Goal: Communication & Community: Answer question/provide support

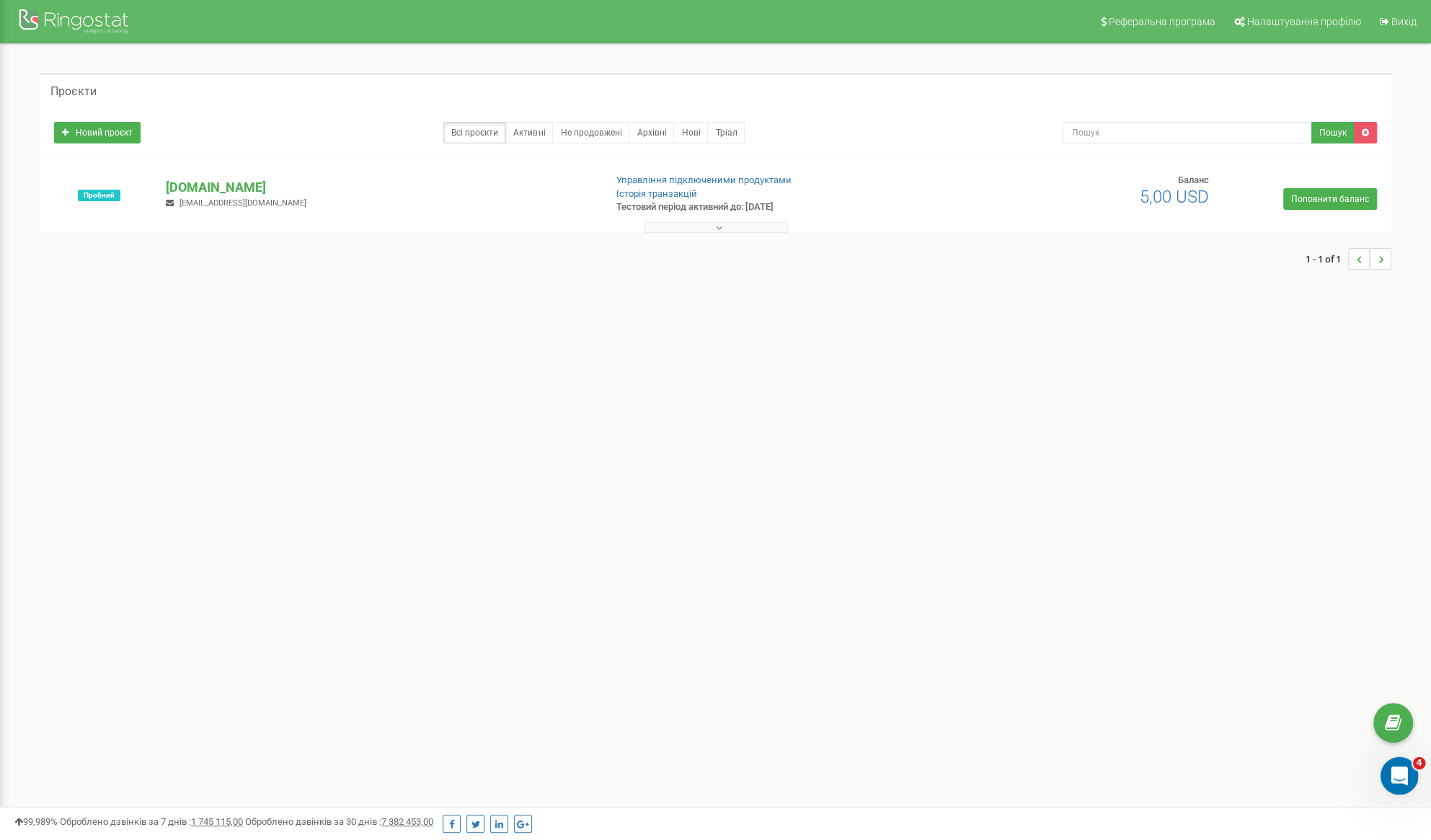
click at [1396, 785] on div "Відкрити програму для спілкування Intercom" at bounding box center [1397, 774] width 48 height 48
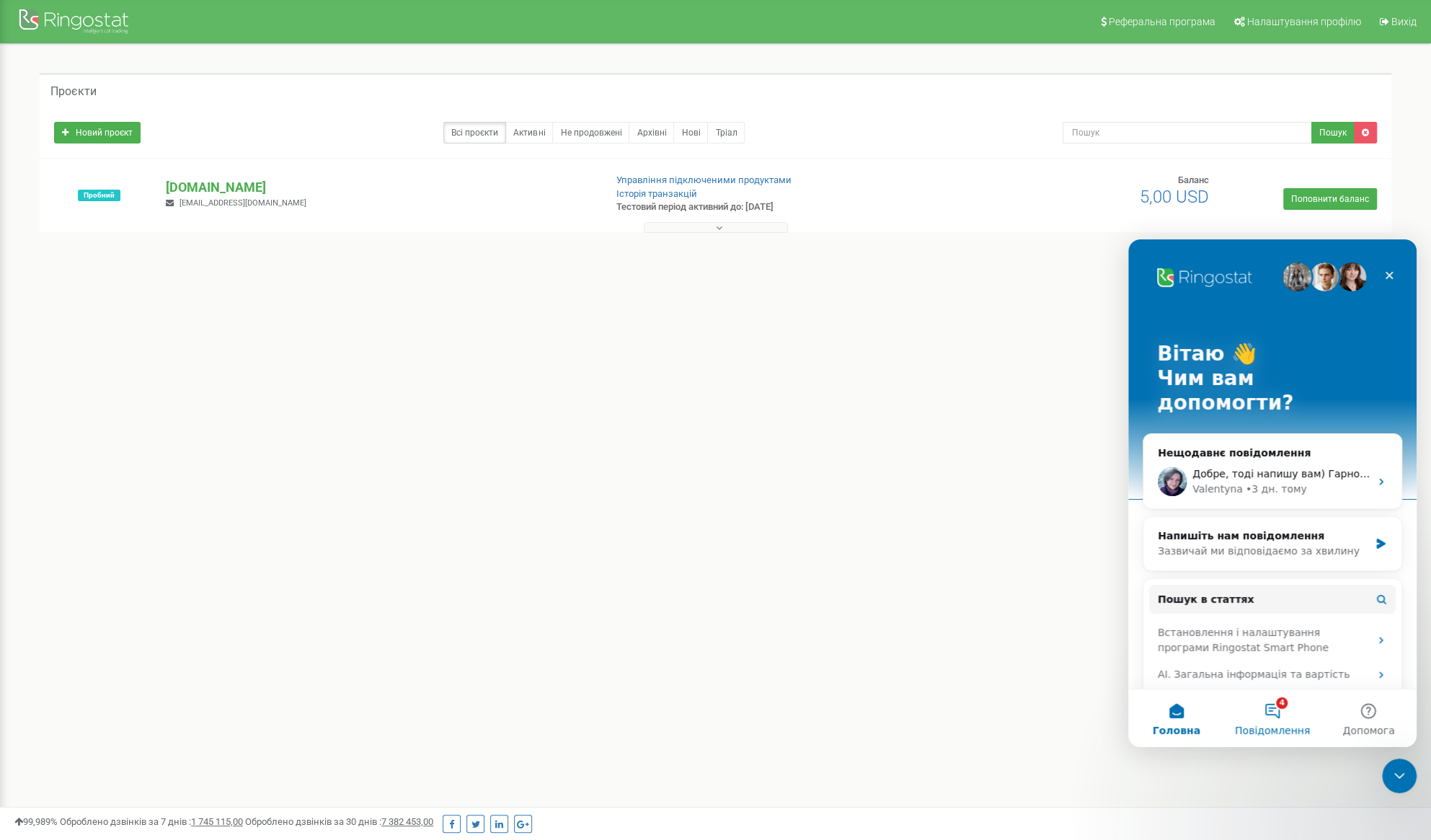
click at [1269, 704] on button "4 Повідомлення" at bounding box center [1272, 718] width 96 height 58
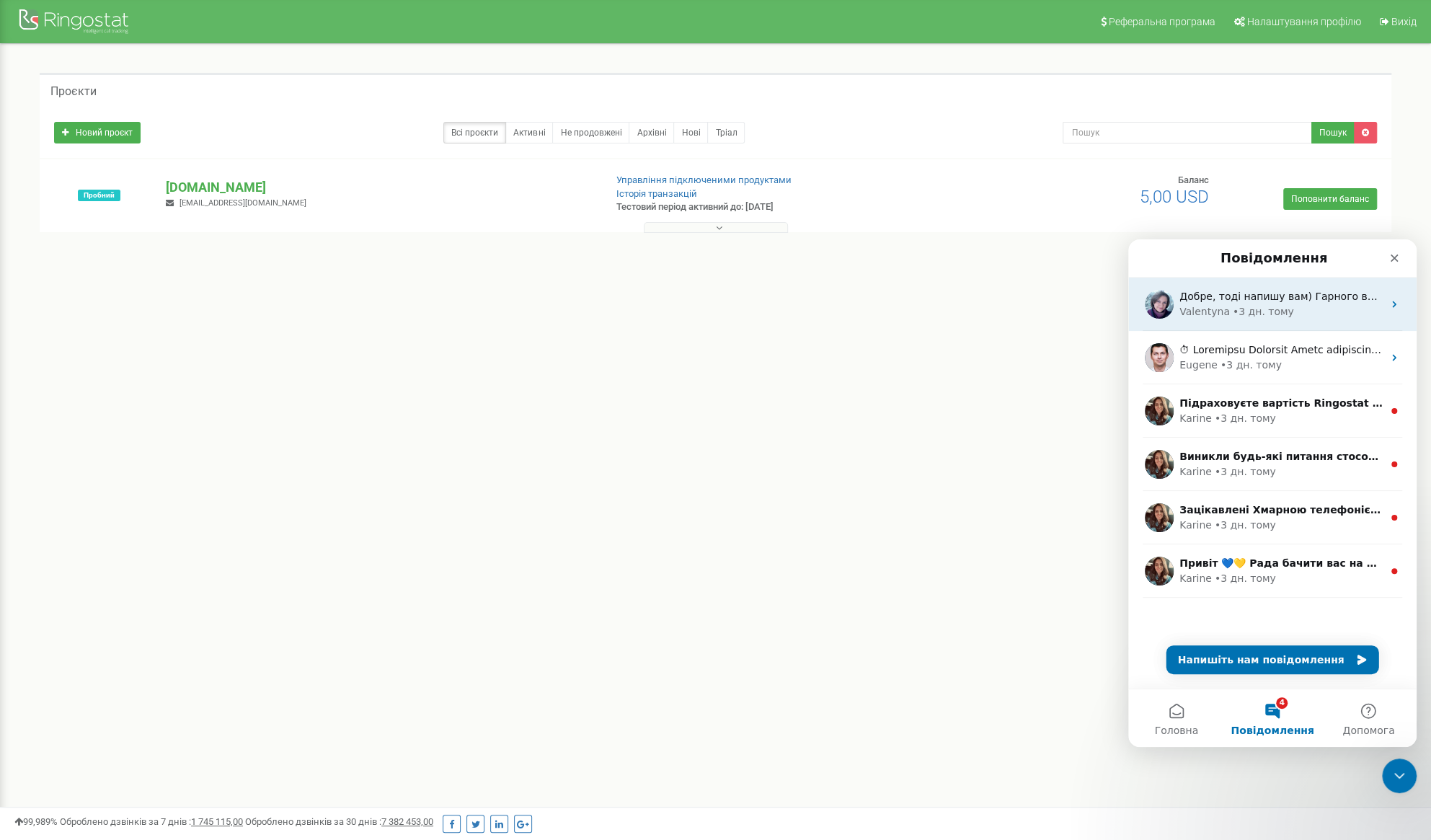
click at [1283, 315] on div "[PERSON_NAME] • 3 дн. тому" at bounding box center [1281, 311] width 204 height 15
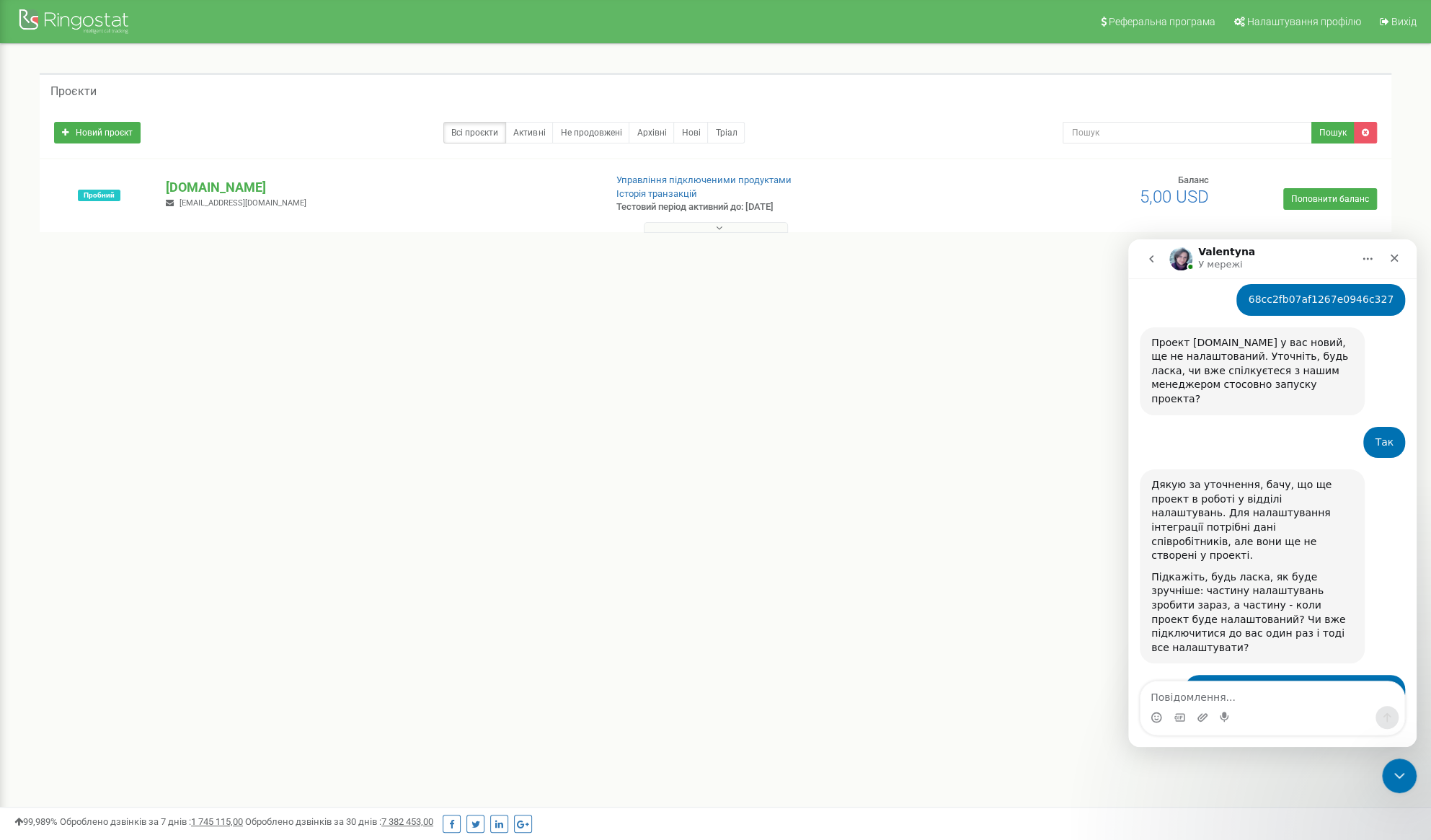
scroll to position [746, 0]
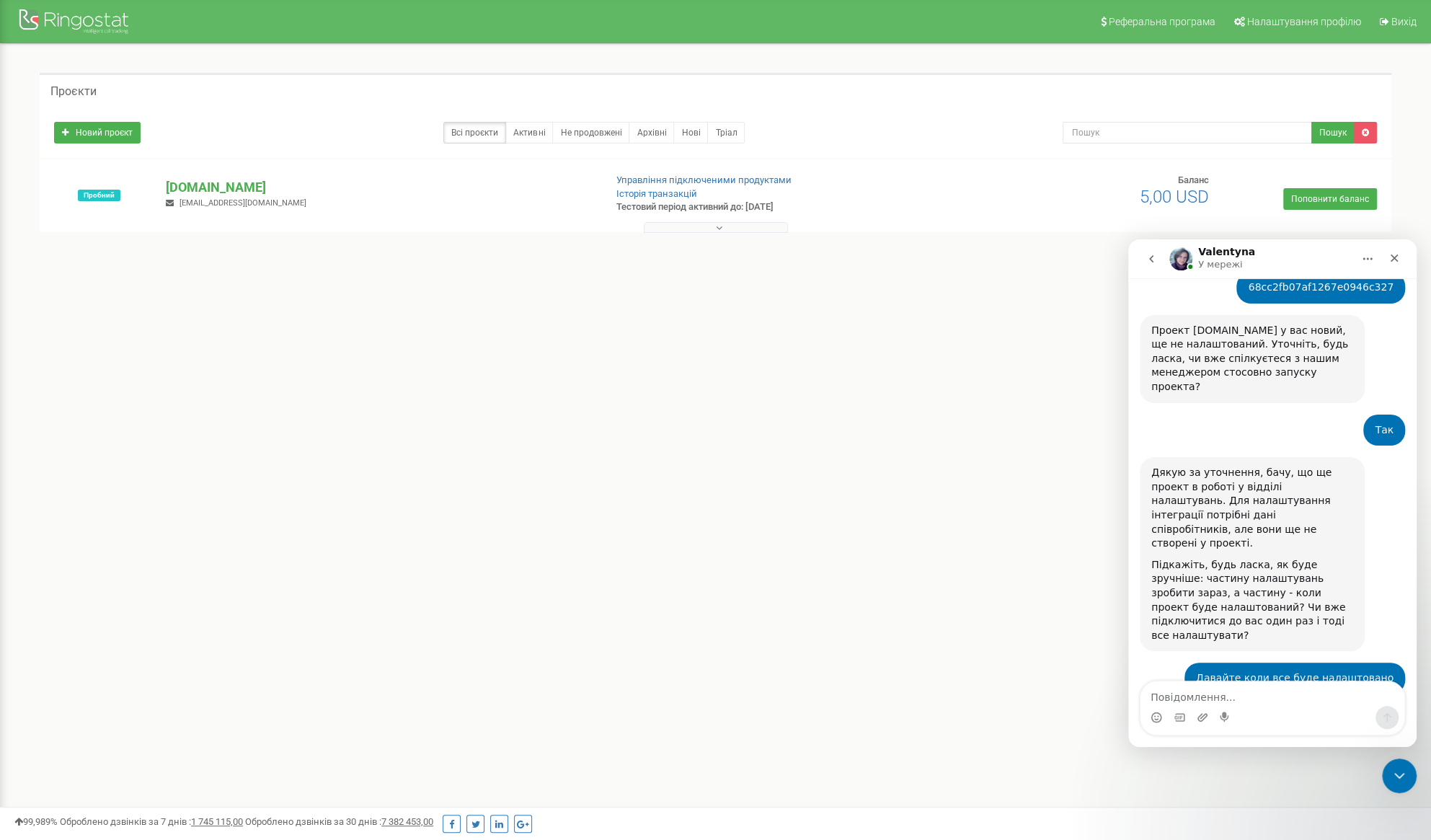
click at [1153, 257] on icon "go back" at bounding box center [1152, 259] width 12 height 12
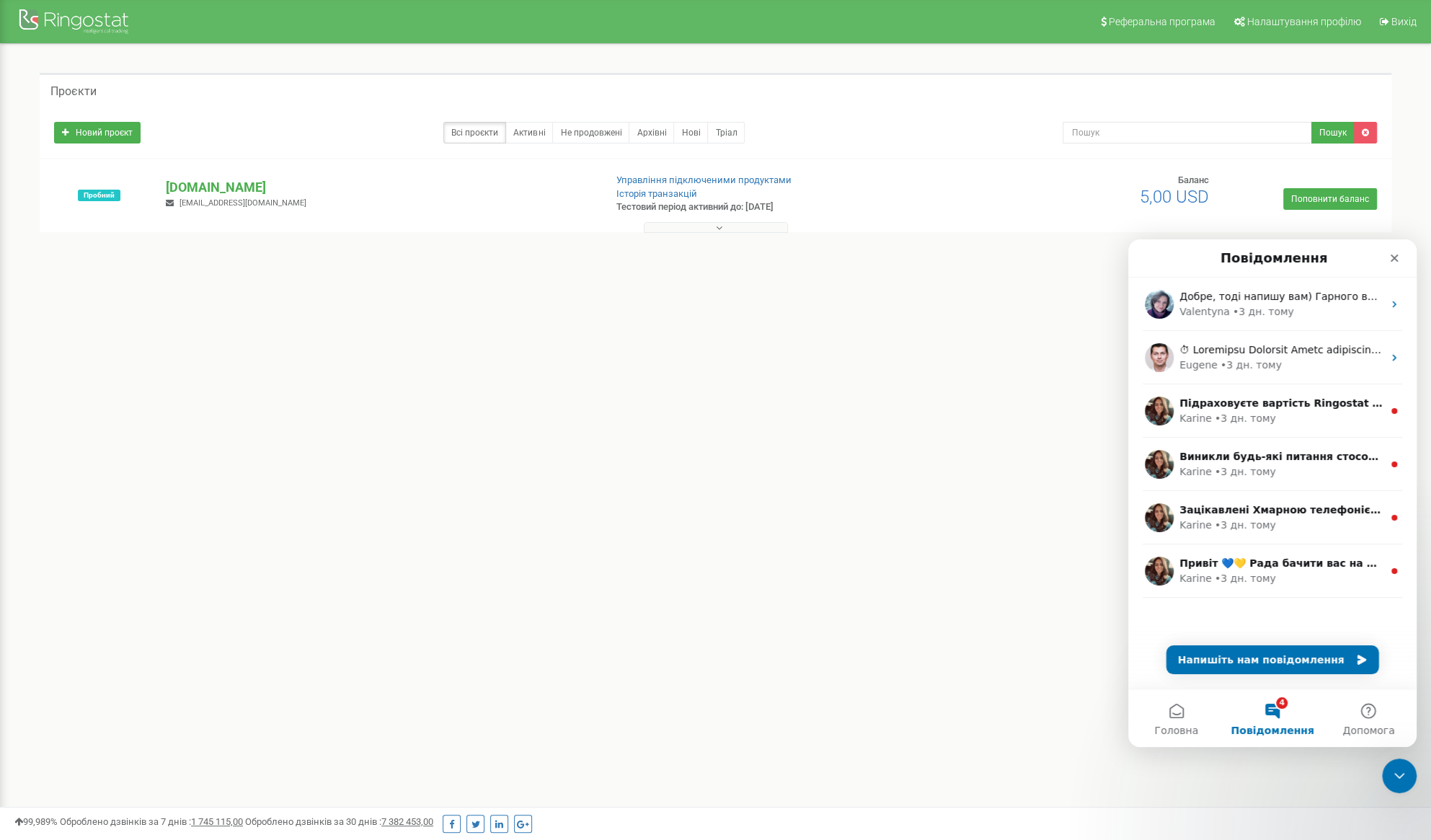
scroll to position [0, 0]
click at [1323, 586] on div "Привіт 💙💛 Рада бачити вас на нашому сайті :) Скажіть, які задачі ви хочете вирі…" at bounding box center [1273, 571] width 289 height 53
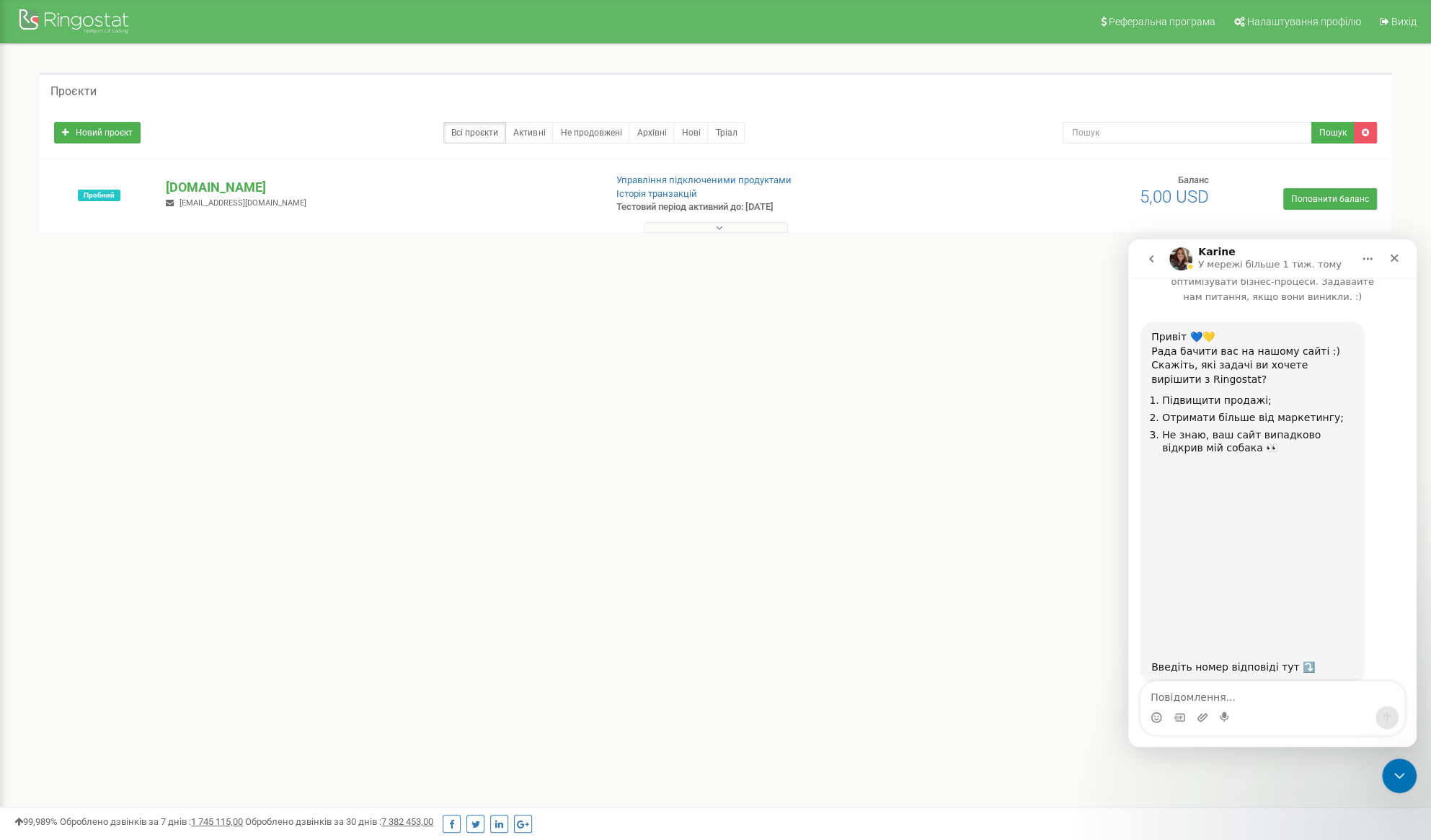
scroll to position [48, 0]
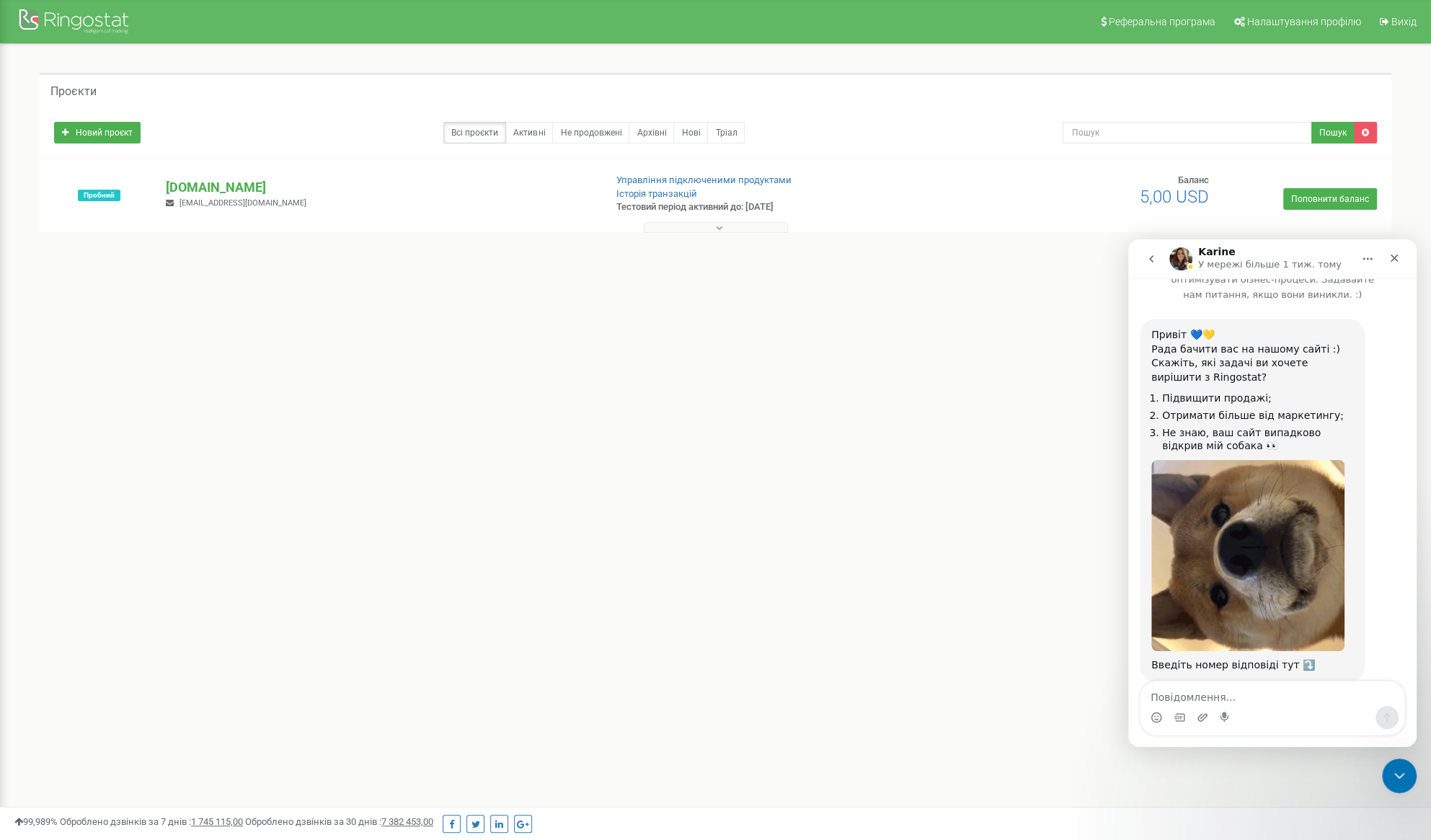
click at [1152, 264] on button "go back" at bounding box center [1152, 258] width 28 height 28
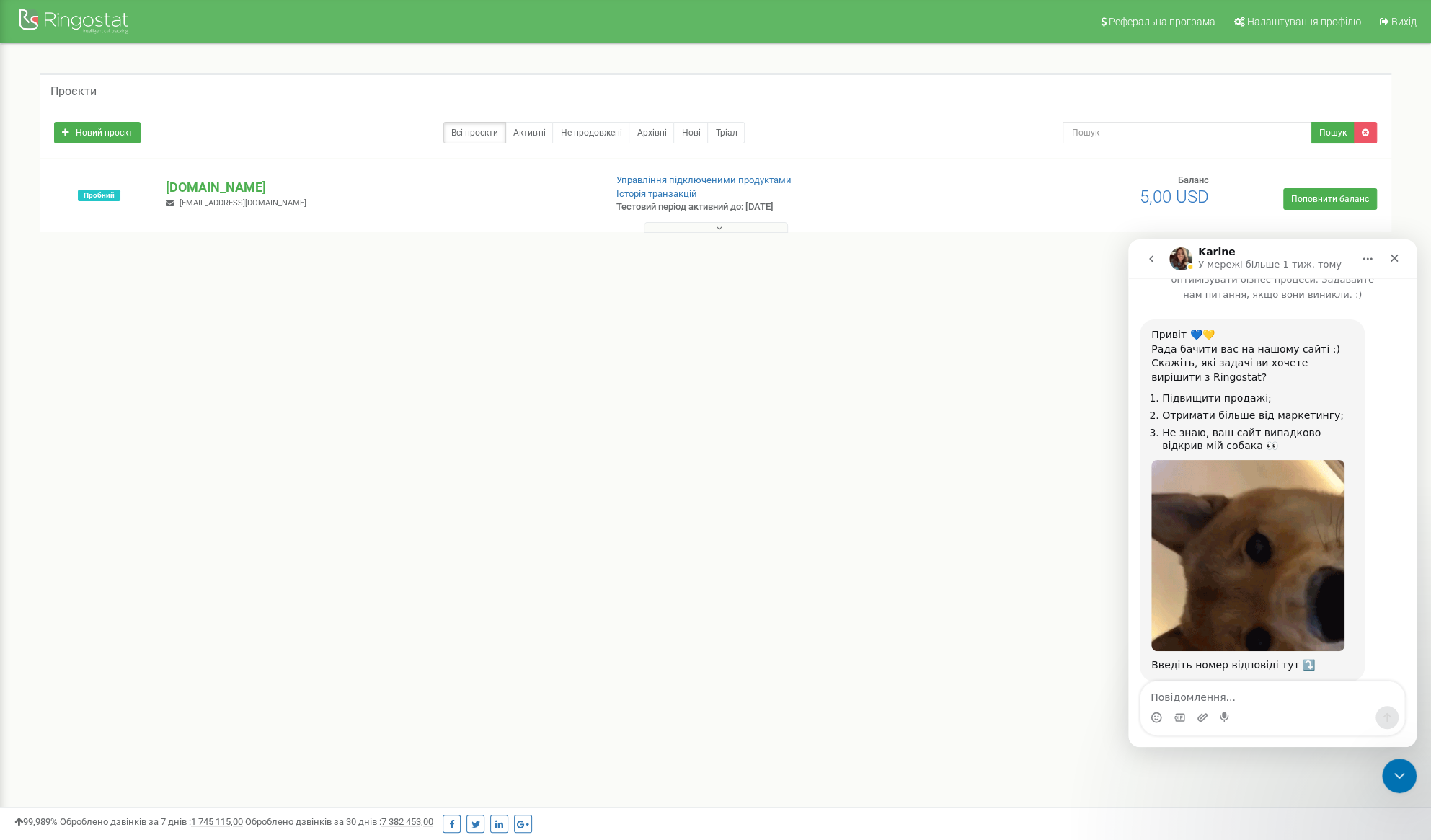
scroll to position [0, 0]
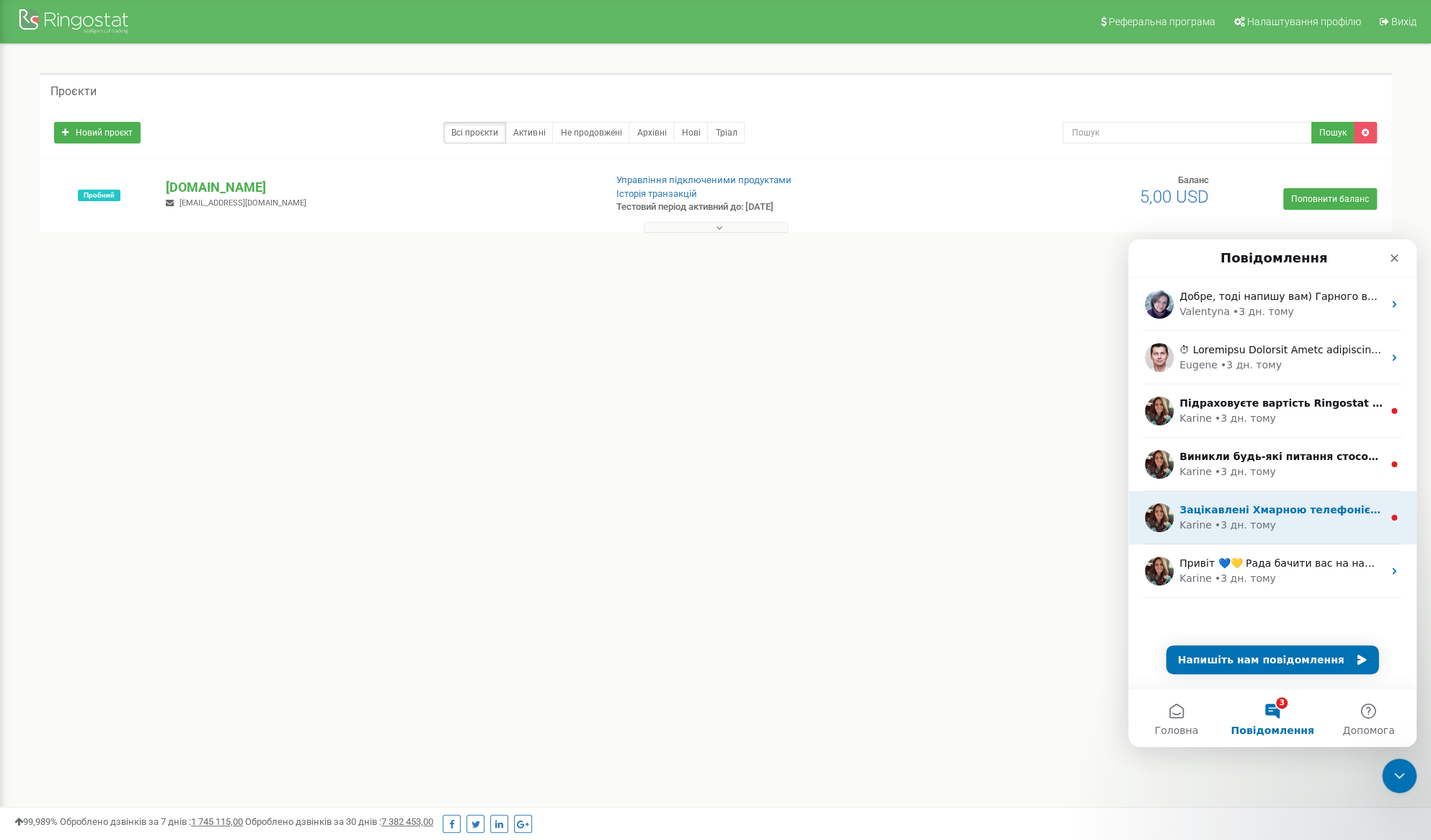
click at [1301, 518] on div "[PERSON_NAME] • 3 дн. тому" at bounding box center [1281, 525] width 204 height 15
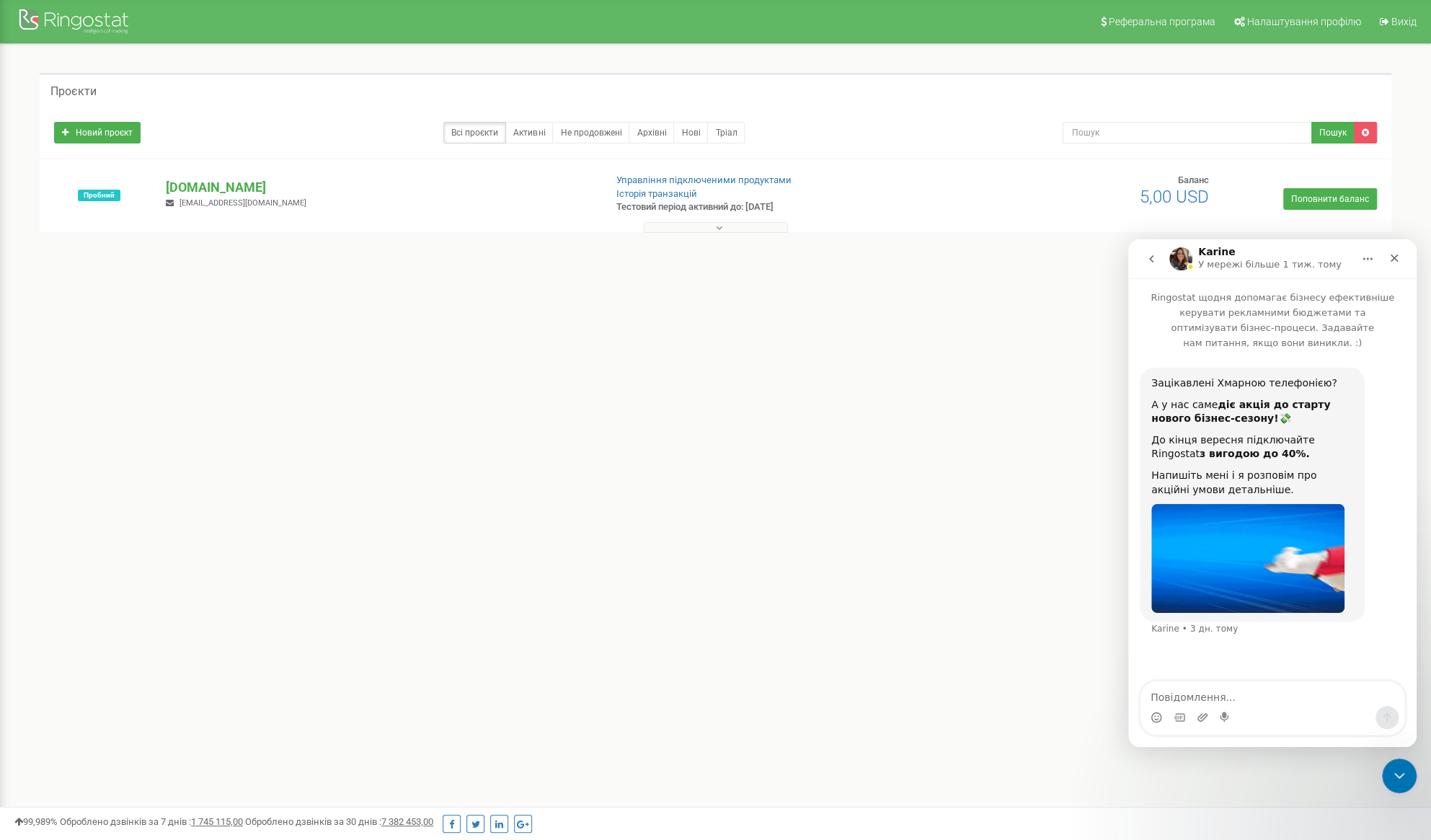
click at [1159, 259] on button "go back" at bounding box center [1152, 258] width 28 height 28
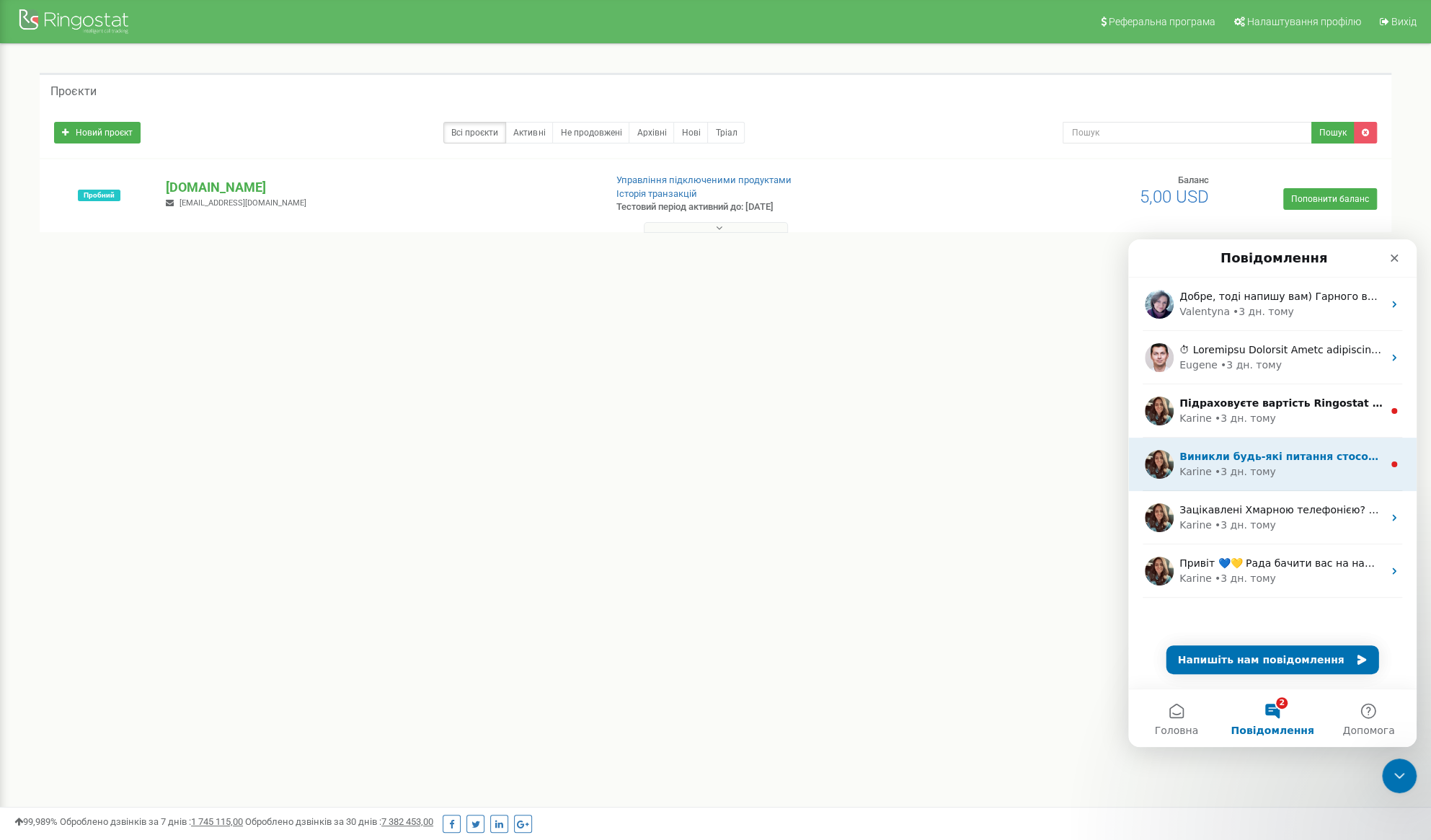
click at [1287, 467] on div "[PERSON_NAME] • 3 дн. тому" at bounding box center [1281, 472] width 204 height 15
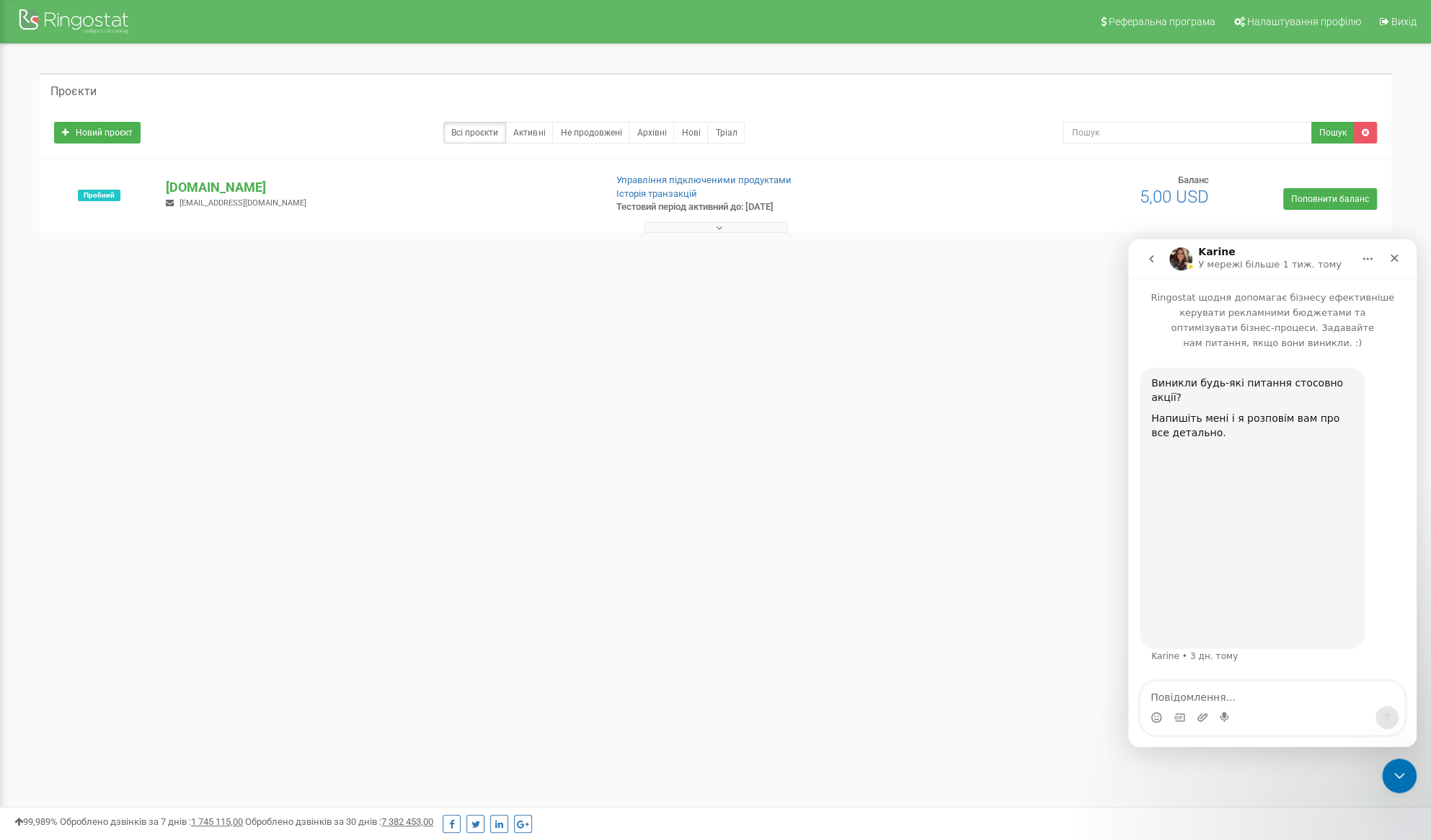
click at [1160, 267] on button "go back" at bounding box center [1152, 258] width 28 height 28
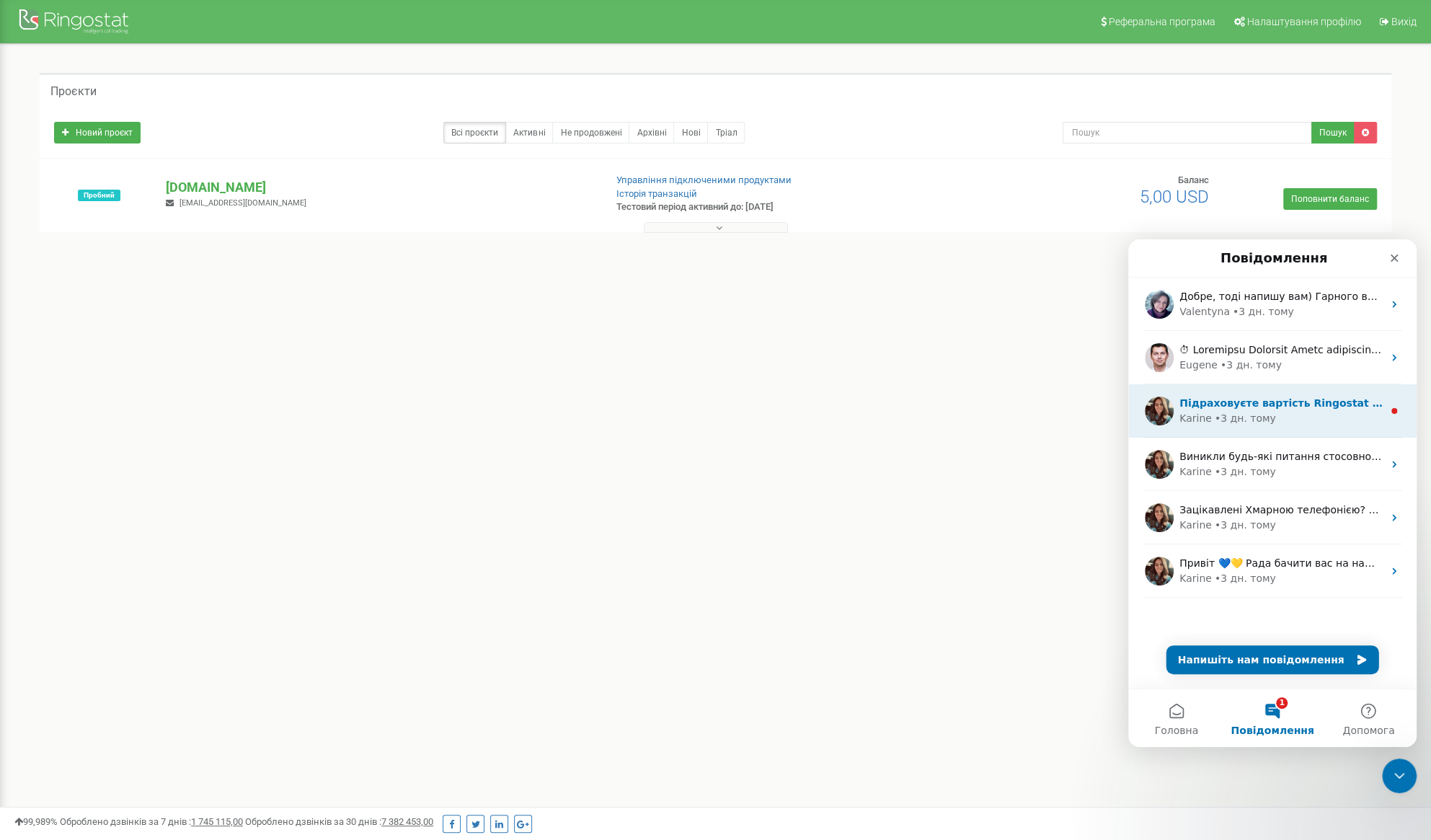
click at [1296, 412] on div "[PERSON_NAME] • 3 дн. тому" at bounding box center [1281, 418] width 204 height 15
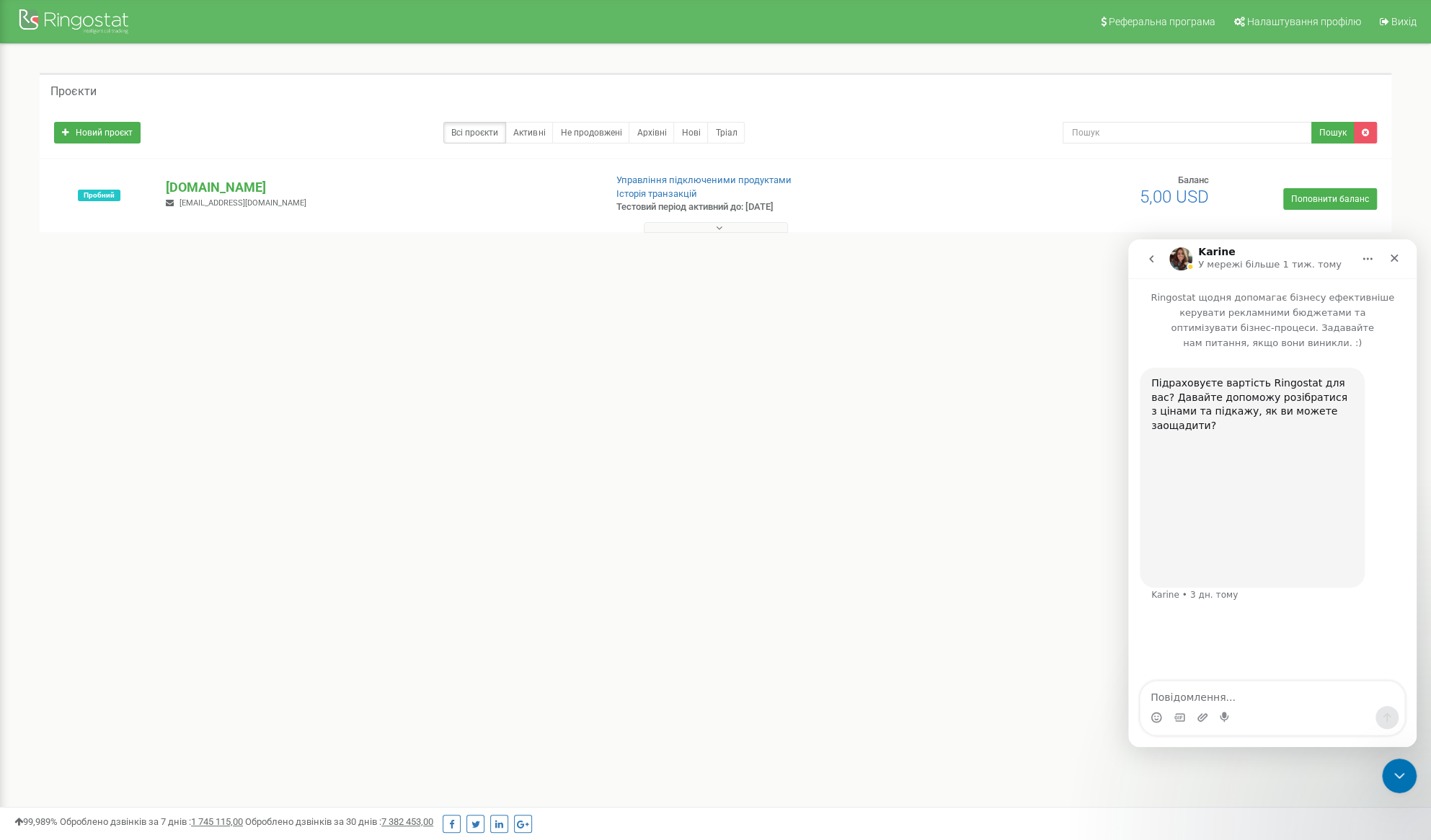
click at [1150, 264] on icon "go back" at bounding box center [1152, 259] width 12 height 12
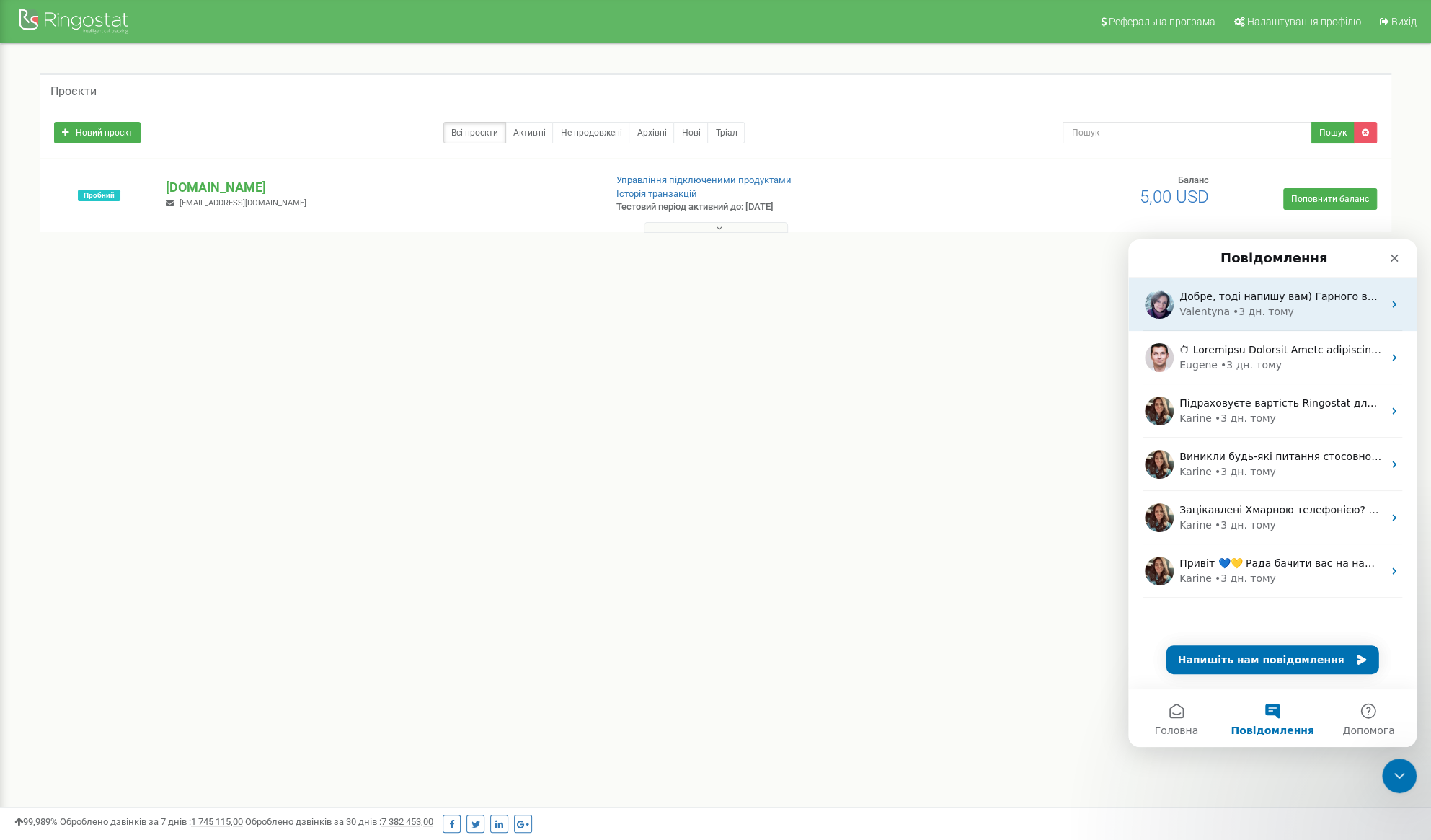
click at [1261, 320] on div "Добре, тоді напишу вам) Гарного вечора😉 [PERSON_NAME] • 3 дн. тому" at bounding box center [1273, 304] width 289 height 53
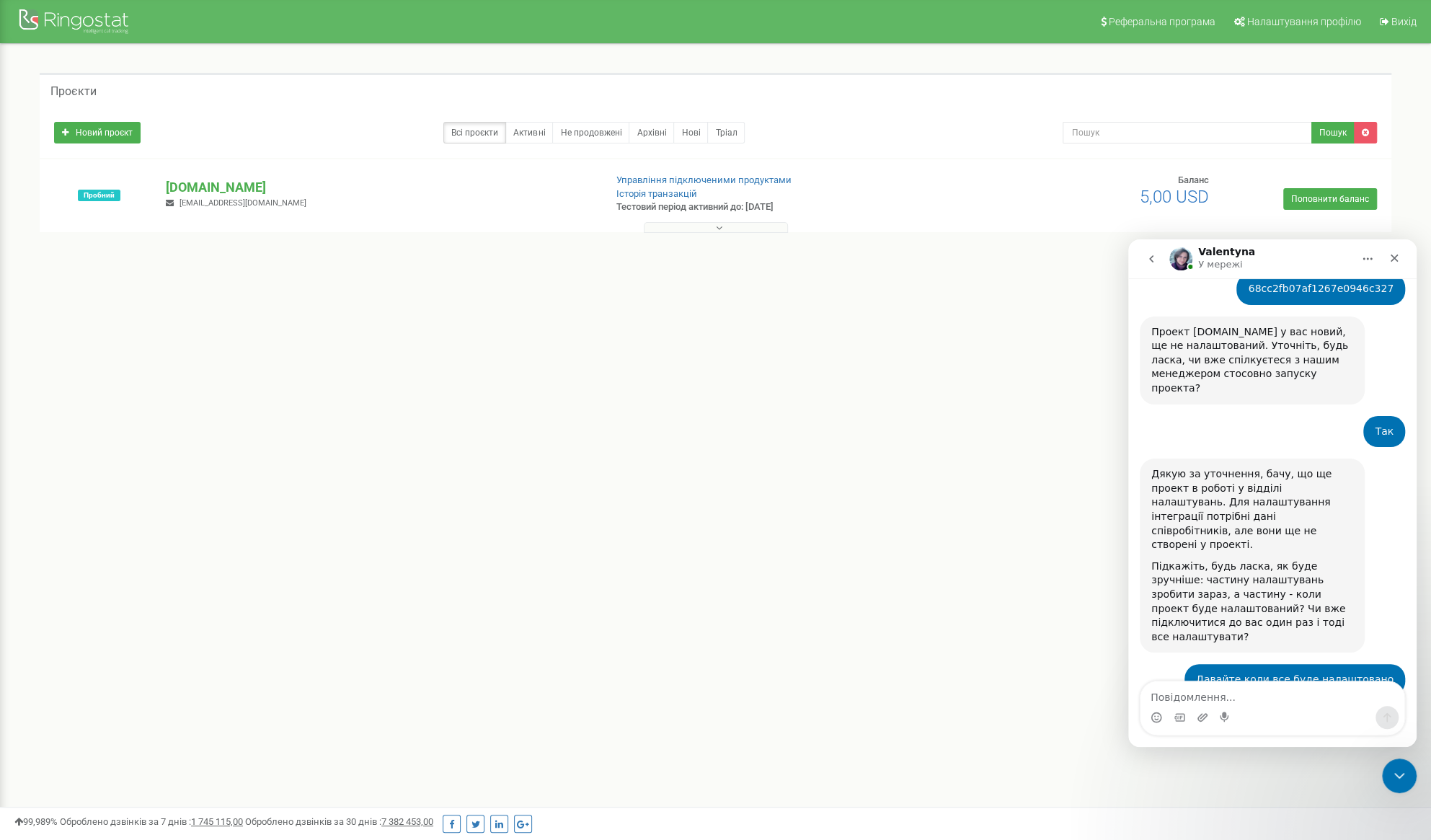
scroll to position [746, 0]
click at [1392, 253] on icon "Закрити" at bounding box center [1395, 258] width 12 height 12
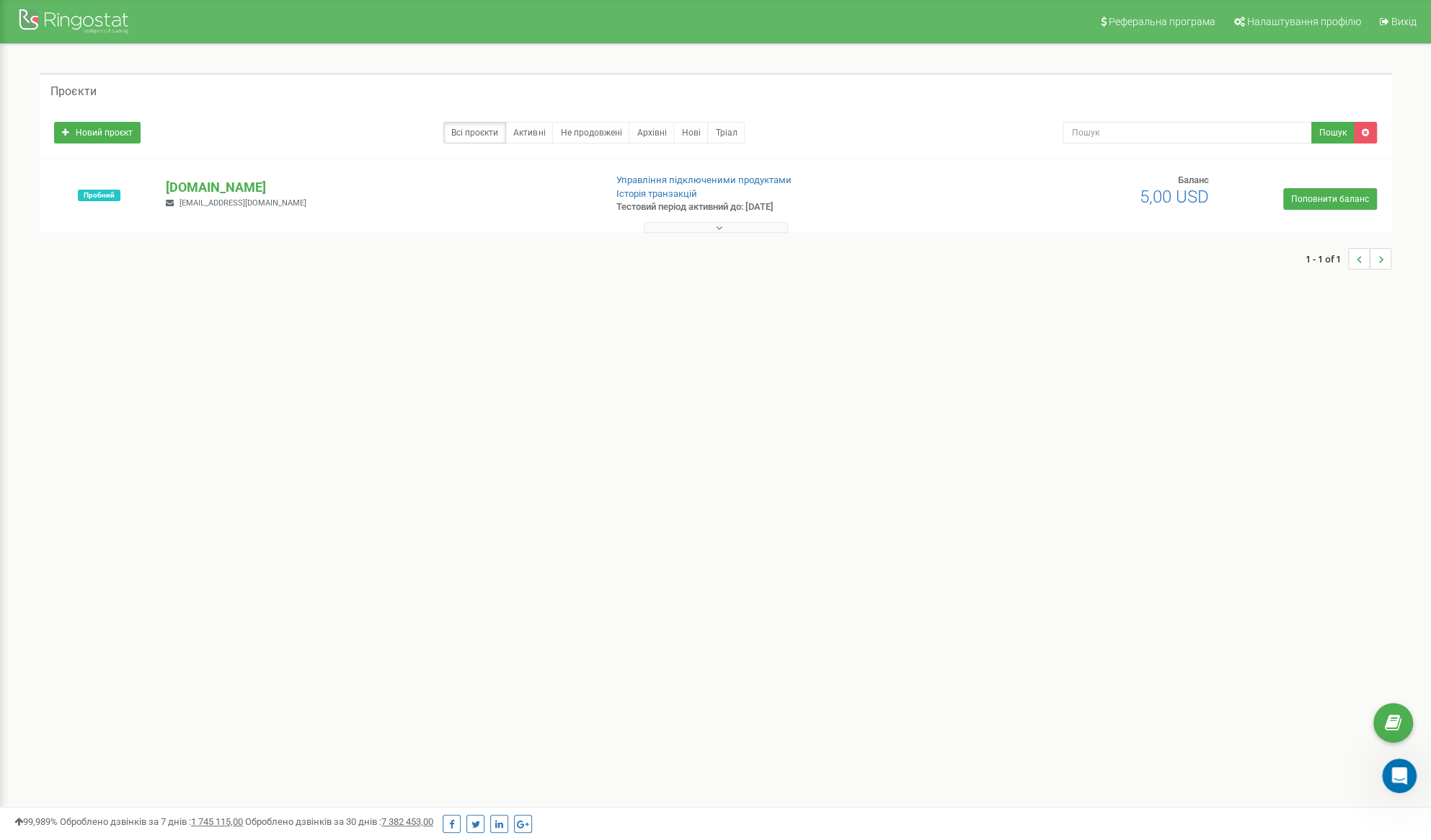
click at [708, 223] on button at bounding box center [716, 227] width 144 height 11
